Goal: Information Seeking & Learning: Learn about a topic

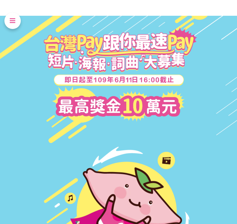
click at [10, 16] on icon at bounding box center [13, 21] width 6 height 16
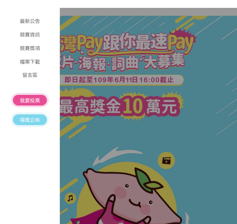
click at [32, 22] on p "最新公告" at bounding box center [30, 22] width 38 height 10
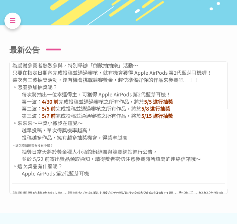
scroll to position [227, 0]
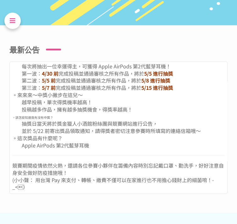
click at [10, 23] on icon at bounding box center [13, 21] width 6 height 16
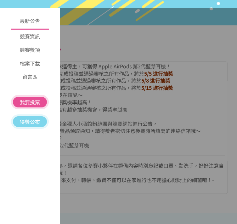
click at [33, 39] on p "競賽資訊" at bounding box center [30, 38] width 38 height 10
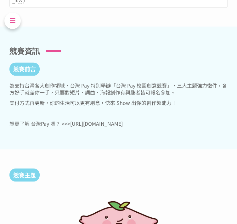
scroll to position [451, 0]
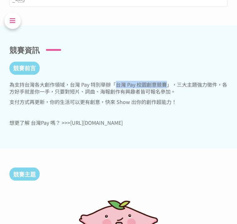
drag, startPoint x: 116, startPoint y: 84, endPoint x: 165, endPoint y: 83, distance: 49.2
click at [165, 83] on span "為支持台灣各大創作領域，台灣 Pay 特別舉辦「台灣 Pay 校園創意競賽」，三大主題強力徵件，各方好手就差你一手，只要對短片、詞曲、海報創作有興趣者皆可報名…" at bounding box center [118, 88] width 218 height 15
copy span "台灣 Pay 校園創意競賽"
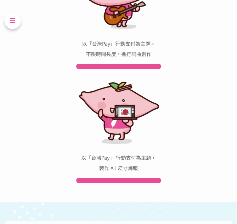
scroll to position [798, 0]
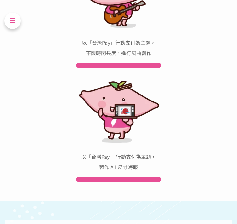
drag, startPoint x: 112, startPoint y: 128, endPoint x: 123, endPoint y: 54, distance: 75.1
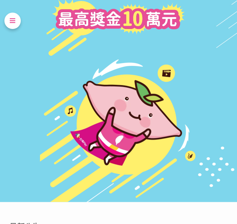
scroll to position [10, 0]
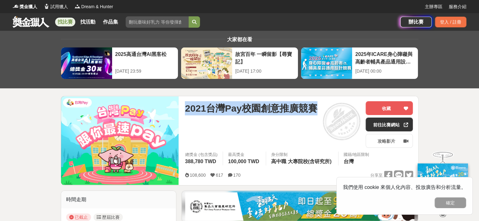
drag, startPoint x: 184, startPoint y: 108, endPoint x: 334, endPoint y: 108, distance: 150.3
click at [334, 108] on div "2021台灣Pay校園創意推廣競賽 收藏 前往比賽網站 攻略影片 總獎金 (包含獎品) 388,780 TWD 最高獎金 100,000 TWD 身分限制 高…" at bounding box center [299, 140] width 238 height 89
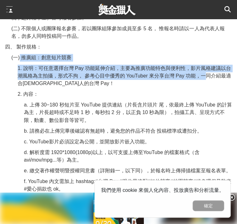
scroll to position [441, 0]
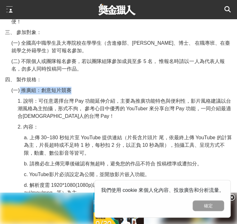
drag, startPoint x: 102, startPoint y: 62, endPoint x: 153, endPoint y: 60, distance: 51.7
click at [170, 87] on p "(一) 推廣組：創意短片競賽" at bounding box center [121, 91] width 221 height 8
copy span "推廣組：創意短片競賽"
click at [152, 123] on p "2. 內容：" at bounding box center [125, 127] width 215 height 8
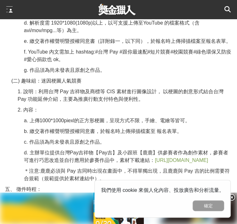
scroll to position [630, 0]
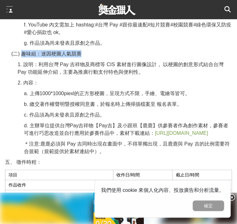
drag, startPoint x: 174, startPoint y: 71, endPoint x: 105, endPoint y: 74, distance: 69.4
click at [105, 58] on p "(二) 趣味組：迷因梗圖人氣競賽" at bounding box center [121, 54] width 221 height 8
copy span "趣味組：迷因梗圖人氣競賽"
click at [163, 107] on span "b. 繳交著作權聲明暨授權同意書，於報名時上傳掃描檔案至 報名表單。" at bounding box center [103, 103] width 158 height 5
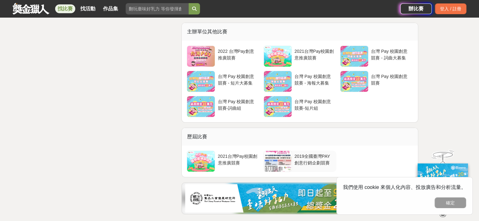
scroll to position [2125, 0]
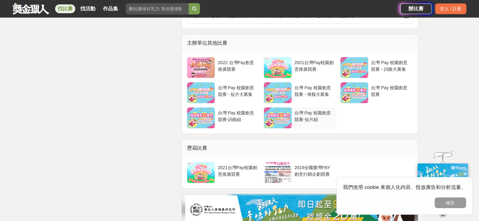
click at [302, 122] on div "台灣 Pay 校園創意競賽-短片組" at bounding box center [314, 116] width 39 height 12
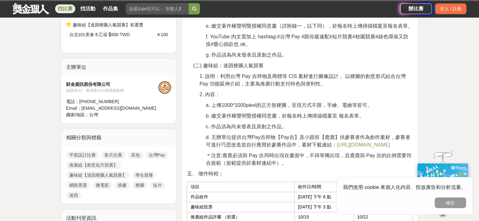
scroll to position [473, 0]
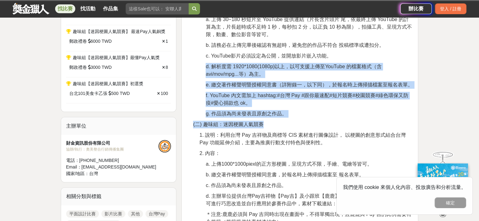
drag, startPoint x: 478, startPoint y: 57, endPoint x: 466, endPoint y: 108, distance: 52.3
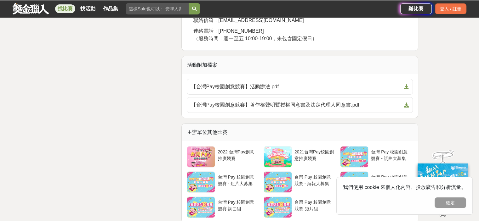
scroll to position [2094, 0]
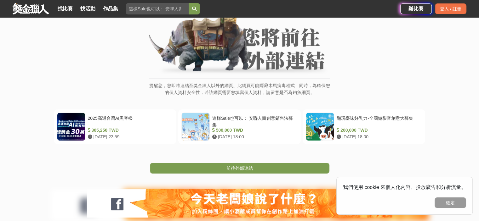
scroll to position [63, 0]
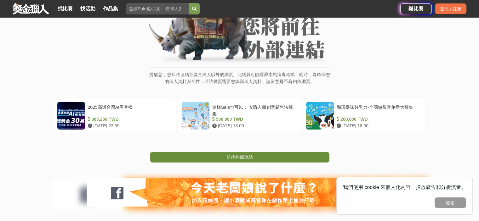
click at [220, 156] on link "前往外部連結" at bounding box center [240, 157] width 180 height 11
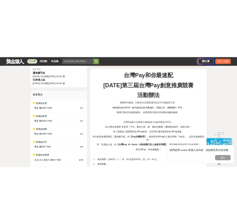
scroll to position [95, 0]
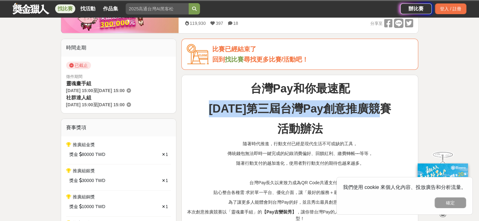
drag, startPoint x: 225, startPoint y: 109, endPoint x: 408, endPoint y: 117, distance: 182.9
copy strong "[DATE]第三屆台灣Pay創意推廣競賽"
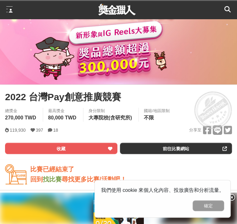
click at [171, 218] on strong "2022年第三屆台灣Pay創意推廣競賽" at bounding box center [118, 224] width 182 height 13
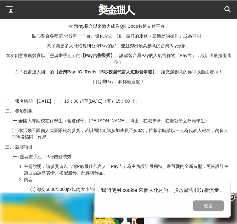
scroll to position [378, 0]
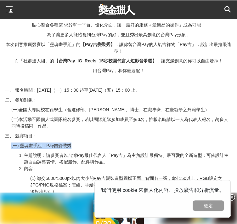
drag, startPoint x: 165, startPoint y: 106, endPoint x: 92, endPoint y: 110, distance: 73.2
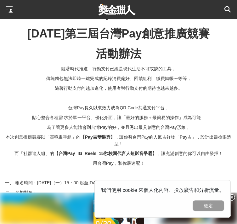
drag, startPoint x: 109, startPoint y: 106, endPoint x: 103, endPoint y: 107, distance: 6.3
click at [103, 150] on p "而「社群達人組」的 【台灣Pay IG Reels 15秒校園代言人短影音爭霸】 ，讓充滿創意的你可以自由發揮！" at bounding box center [118, 153] width 227 height 7
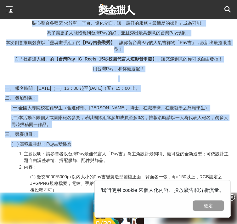
drag, startPoint x: 154, startPoint y: 116, endPoint x: 71, endPoint y: 118, distance: 83.2
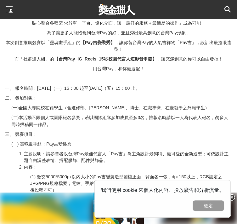
drag, startPoint x: 94, startPoint y: 118, endPoint x: 155, endPoint y: 117, distance: 61.1
click at [155, 141] on p "(一) 靈魂畫手組：Pay吉變裝秀" at bounding box center [121, 144] width 221 height 7
copy p "(一) 靈魂畫手組：Pay吉變裝秀"
click at [134, 150] on li "主題說明：請參賽者以台灣Pay最佳代言人「Pay吉」為主角設計最獨特、最可愛的全新造型；可依設計主題自由調整表情、搭配服飾、配件與飾品。" at bounding box center [128, 156] width 208 height 13
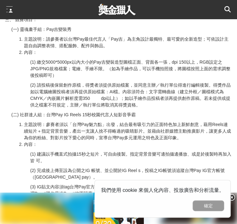
scroll to position [599, 0]
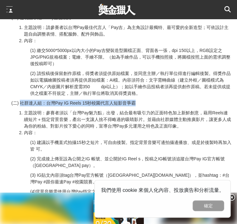
drag, startPoint x: 117, startPoint y: 111, endPoint x: 223, endPoint y: 108, distance: 106.2
click at [223, 106] on p "(二) 社群達人組：台灣Pay IG Reels 15秒校園代言人短影音爭霸" at bounding box center [121, 103] width 221 height 7
copy p "社群達人組：台灣Pay IG Reels 15秒校園代言人短影音爭霸"
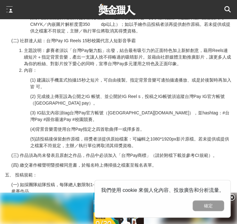
scroll to position [662, 0]
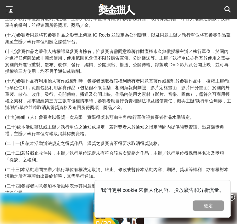
scroll to position [1953, 0]
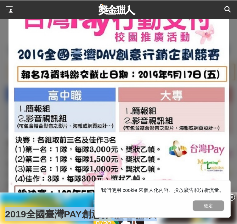
drag, startPoint x: 106, startPoint y: 81, endPoint x: 83, endPoint y: 71, distance: 24.7
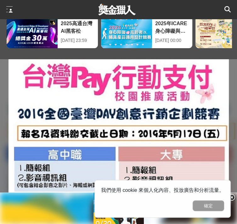
copy span "2019全國臺灣PAY創意行銷企劃競賽"
drag, startPoint x: 144, startPoint y: 145, endPoint x: 142, endPoint y: 141, distance: 4.7
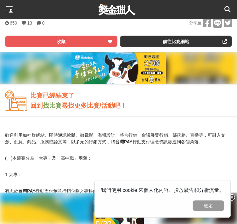
scroll to position [315, 0]
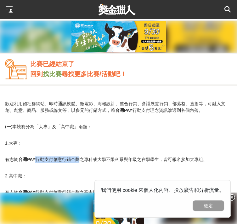
drag, startPoint x: 119, startPoint y: 79, endPoint x: 122, endPoint y: 77, distance: 3.2
click at [162, 156] on p "有志於 台灣 PAY 行動支付創意行銷企劃之專科或大學不限科系與年級之在學學生，皆可報名參加大專組。" at bounding box center [118, 159] width 227 height 7
drag, startPoint x: 103, startPoint y: 80, endPoint x: 161, endPoint y: 78, distance: 57.7
click at [161, 156] on p "有志於 台灣 PAY 行動支付創意行銷企劃之專科或大學不限科系與年級之在學學生，皆可報名參加大專組。" at bounding box center [118, 159] width 227 height 7
drag, startPoint x: 101, startPoint y: 80, endPoint x: 162, endPoint y: 81, distance: 61.1
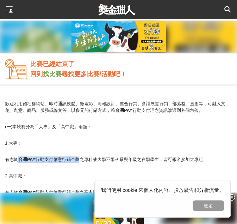
click at [162, 156] on p "有志於 台灣 PAY 行動支付創意行銷企劃之專科或大學不限科系與年級之在學學生，皆可報名參加大專組。" at bounding box center [118, 159] width 227 height 7
copy p "台灣 PAY 行動支付創意行銷企劃"
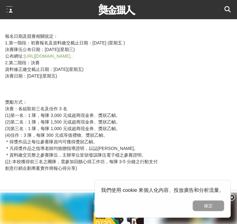
scroll to position [788, 0]
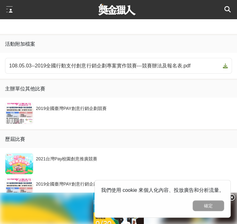
click at [144, 98] on div "2019全國臺灣PAY創意行銷企劃競賽" at bounding box center [118, 114] width 241 height 32
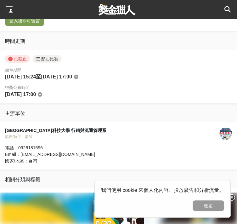
scroll to position [1066, 0]
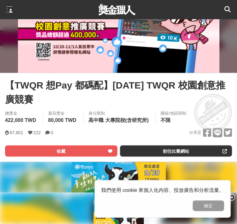
scroll to position [63, 0]
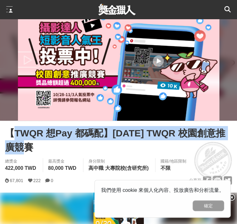
drag, startPoint x: 92, startPoint y: 70, endPoint x: 189, endPoint y: 90, distance: 99.0
click at [189, 126] on span "【TWQR 想Pay 都碼配】[DATE] TWQR 校園創意推廣競賽" at bounding box center [118, 140] width 227 height 28
drag, startPoint x: 90, startPoint y: 69, endPoint x: 195, endPoint y: 85, distance: 106.7
click at [195, 126] on span "【TWQR 想Pay 都碼配】[DATE] TWQR 校園創意推廣競賽" at bounding box center [118, 140] width 227 height 28
copy span "【TWQR 想Pay 都碼配】[DATE] TWQR 校園創意推廣競賽"
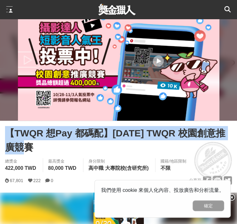
click at [193, 126] on span "【TWQR 想Pay 都碼配】[DATE] TWQR 校園創意推廣競賽" at bounding box center [118, 140] width 227 height 28
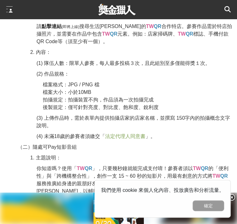
scroll to position [473, 0]
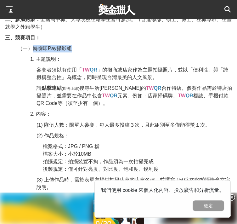
drag, startPoint x: 161, startPoint y: 48, endPoint x: 116, endPoint y: 51, distance: 45.5
click at [116, 51] on p "（一）轉瞬即Pay攝影組" at bounding box center [125, 49] width 215 height 8
copy span "轉瞬即Pay攝影組"
click at [137, 106] on span "標誌、手機付款QR Code等（須至少有一個）。" at bounding box center [133, 99] width 192 height 13
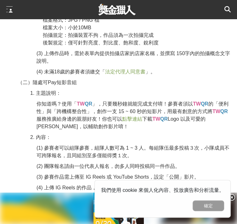
scroll to position [630, 0]
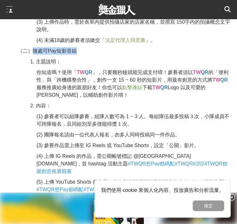
drag, startPoint x: 169, startPoint y: 106, endPoint x: 115, endPoint y: 103, distance: 54.9
click at [115, 55] on p "（二）隨處可Pay短影音組" at bounding box center [125, 51] width 215 height 8
copy span "隨處可Pay短影音組"
click at [176, 75] on span "」，只要幾秒鐘就能完成支付唷！參賽者須以" at bounding box center [142, 72] width 101 height 5
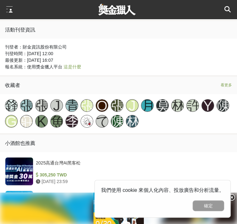
scroll to position [3261, 0]
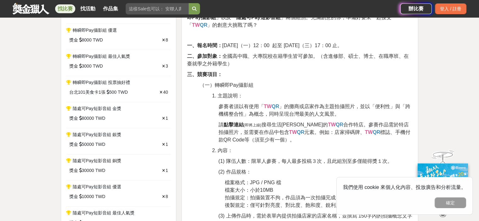
scroll to position [536, 0]
